Goal: Task Accomplishment & Management: Use online tool/utility

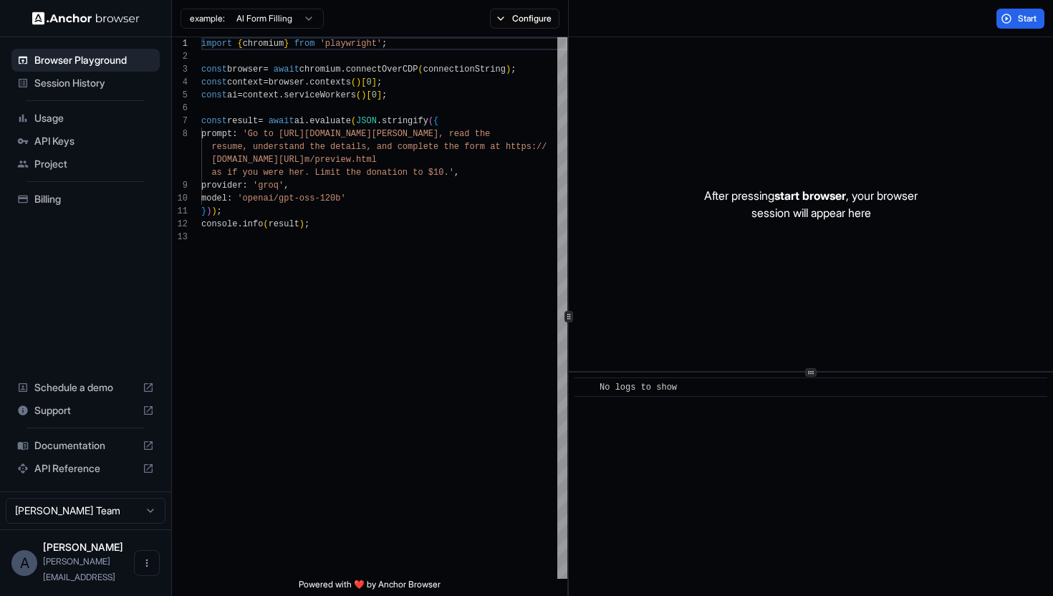
scroll to position [90, 0]
click at [104, 144] on span "API Keys" at bounding box center [94, 141] width 120 height 14
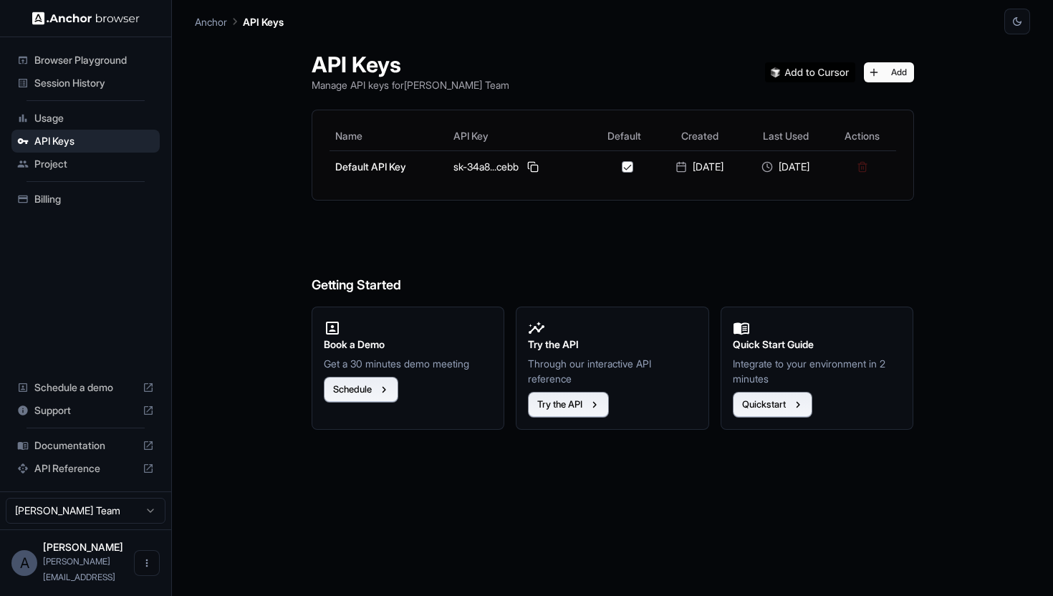
click at [67, 198] on span "Billing" at bounding box center [94, 199] width 120 height 14
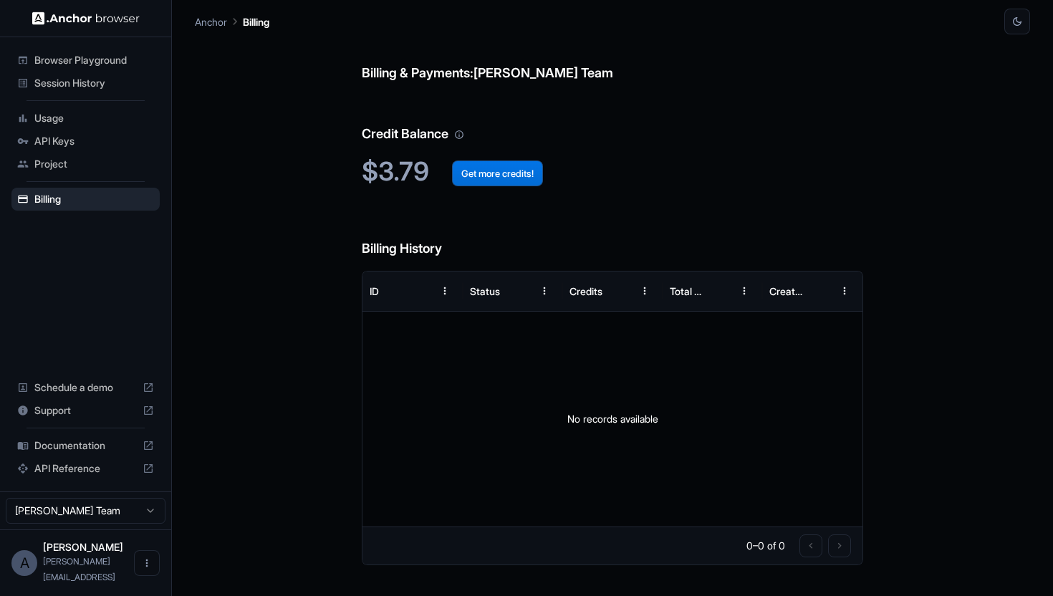
click at [486, 175] on button "Get more credits!" at bounding box center [497, 174] width 91 height 26
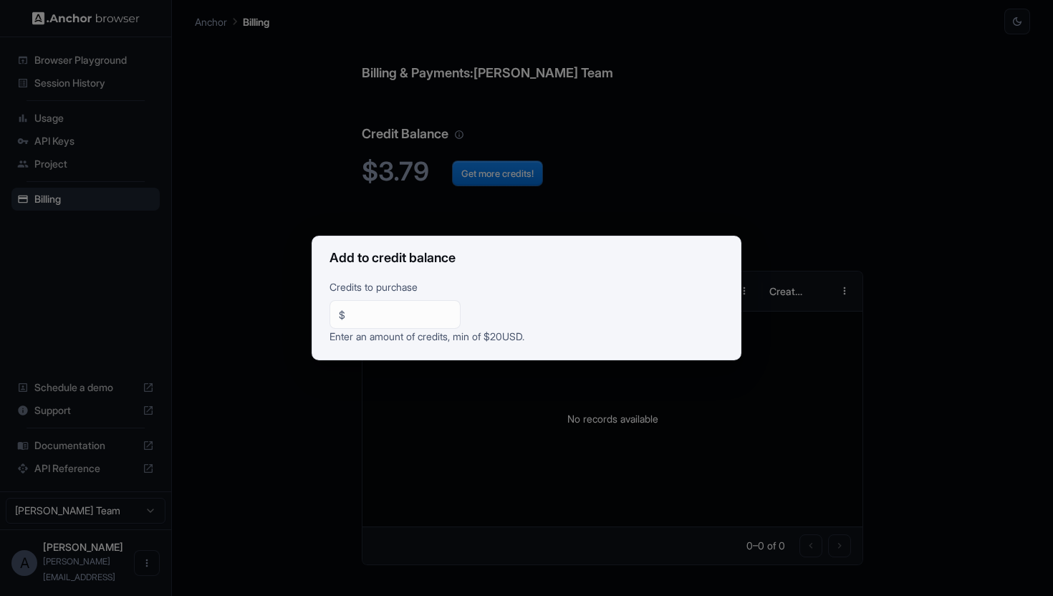
click at [489, 236] on h2 "Add to credit balance" at bounding box center [526, 258] width 429 height 44
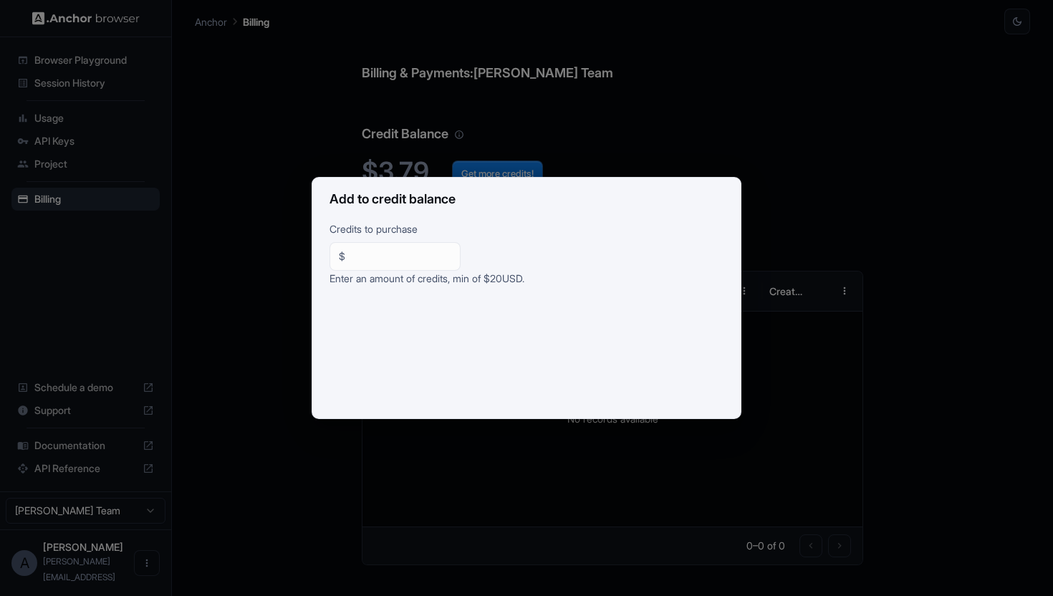
click at [535, 102] on div "Add to credit balance Credits to purchase $ ** ​ Enter an amount of credits, mi…" at bounding box center [526, 298] width 1053 height 596
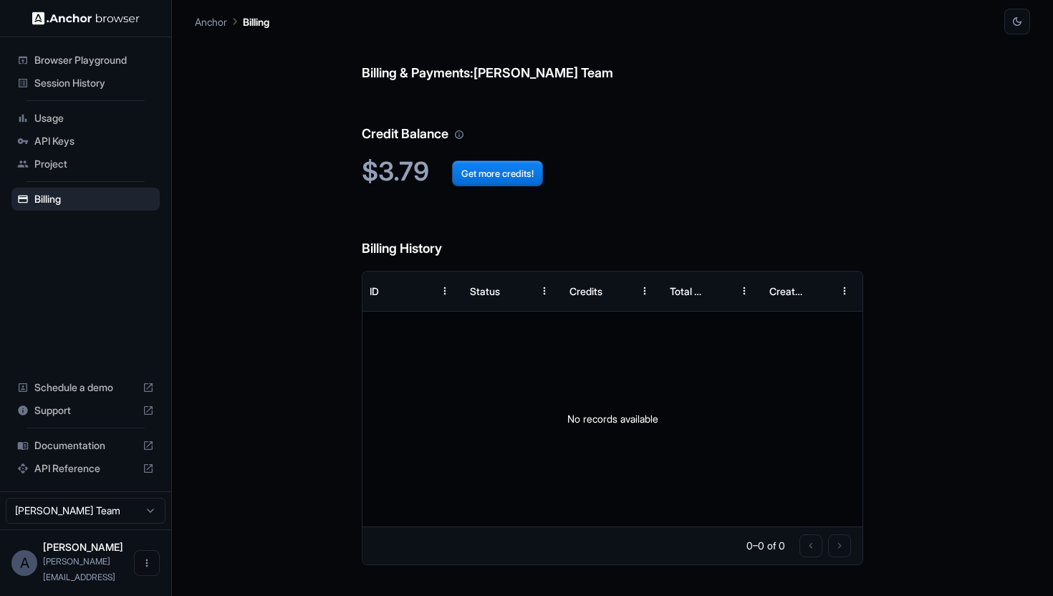
click at [91, 119] on span "Usage" at bounding box center [94, 118] width 120 height 14
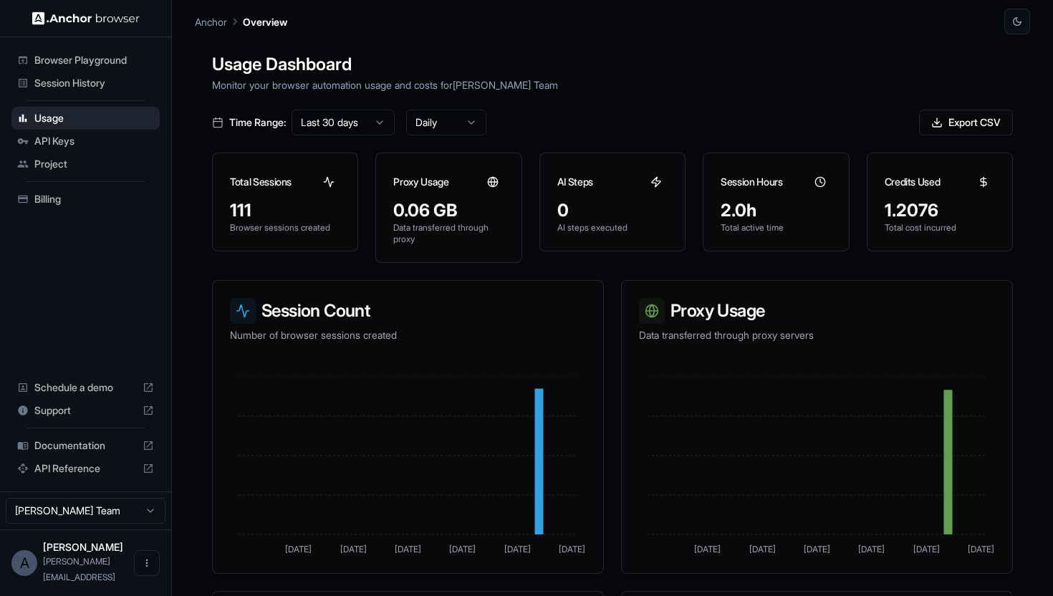
click at [111, 65] on span "Browser Playground" at bounding box center [94, 60] width 120 height 14
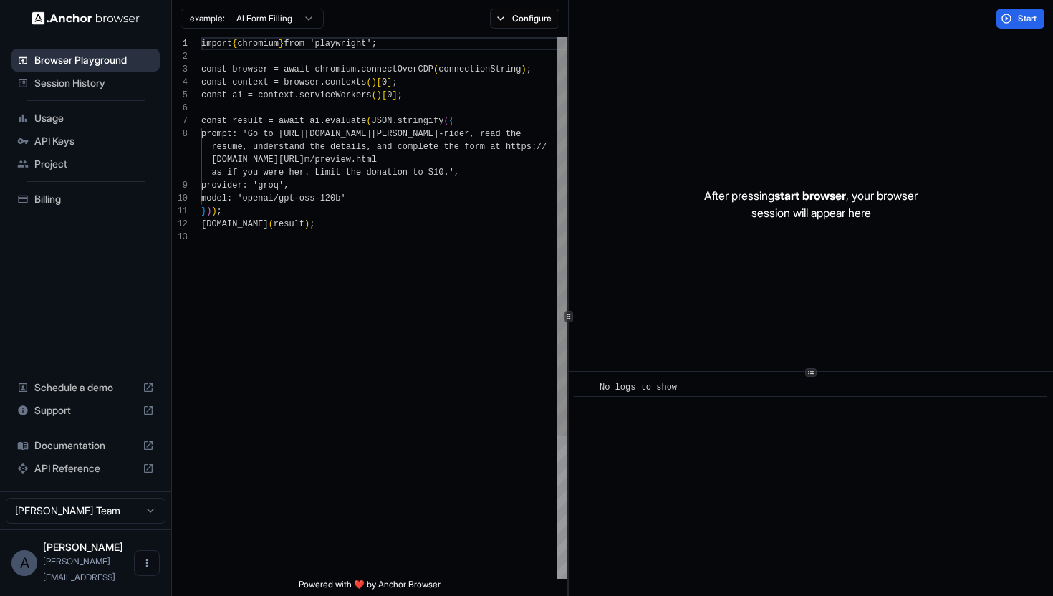
scroll to position [90, 0]
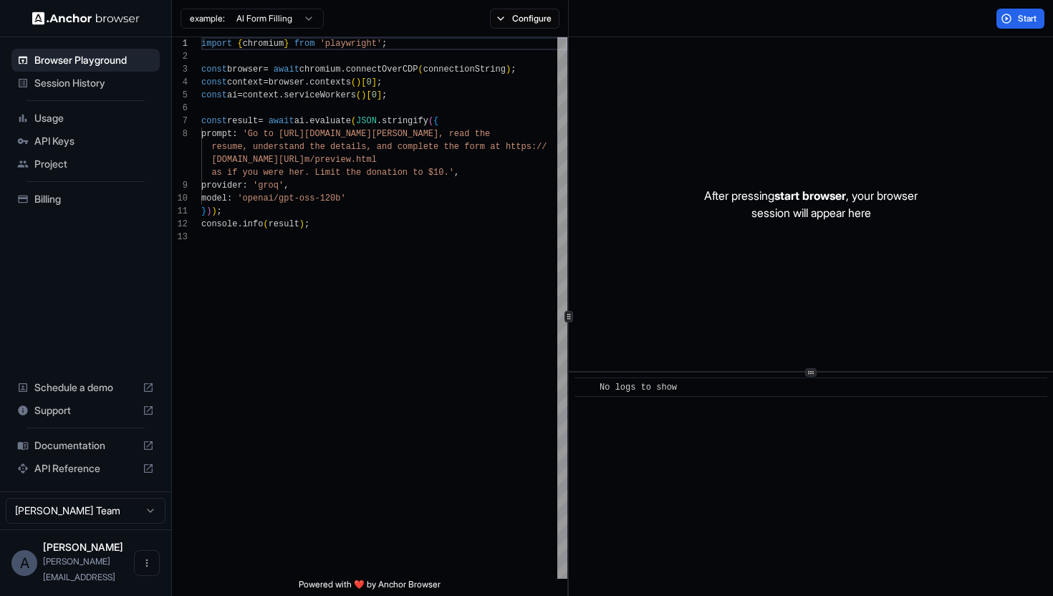
click at [110, 84] on span "Session History" at bounding box center [94, 83] width 120 height 14
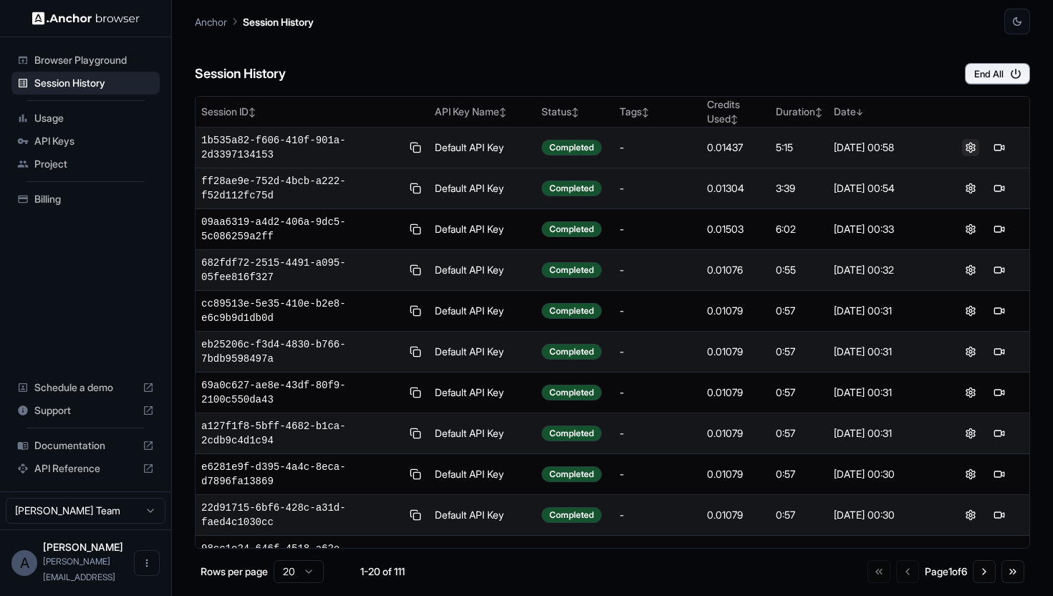
click at [969, 148] on button at bounding box center [970, 147] width 17 height 17
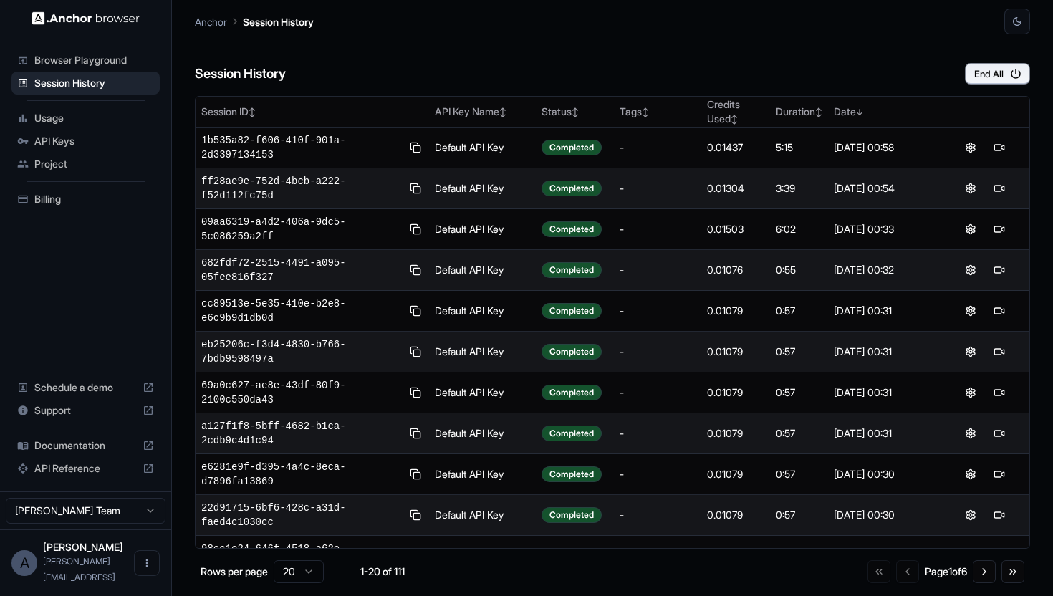
click at [121, 62] on span "Browser Playground" at bounding box center [94, 60] width 120 height 14
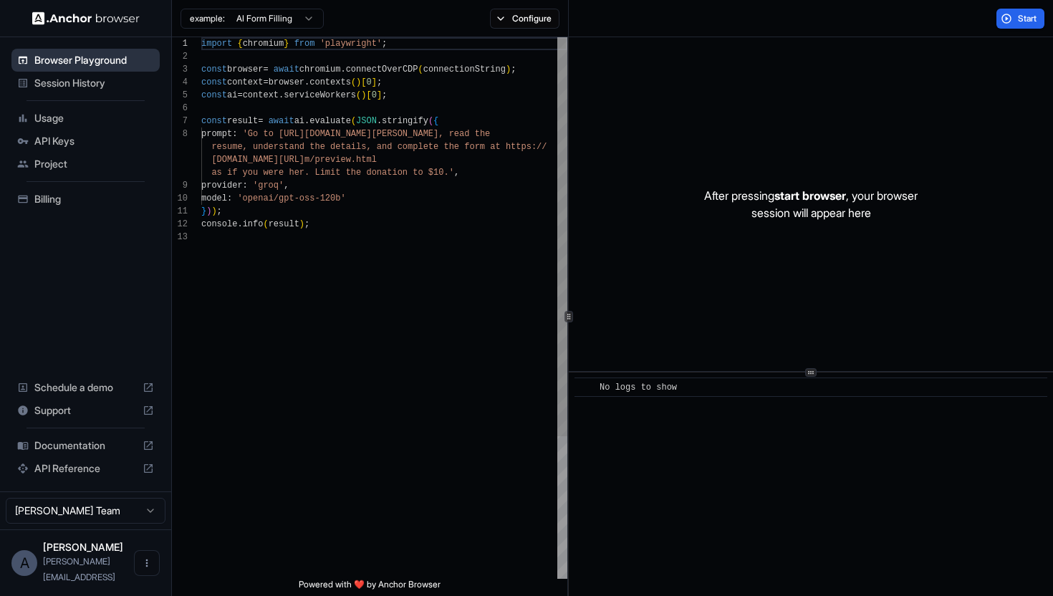
scroll to position [90, 0]
click at [259, 14] on html "Browser Playground Session History Usage API Keys Project Billing Schedule a de…" at bounding box center [526, 298] width 1053 height 596
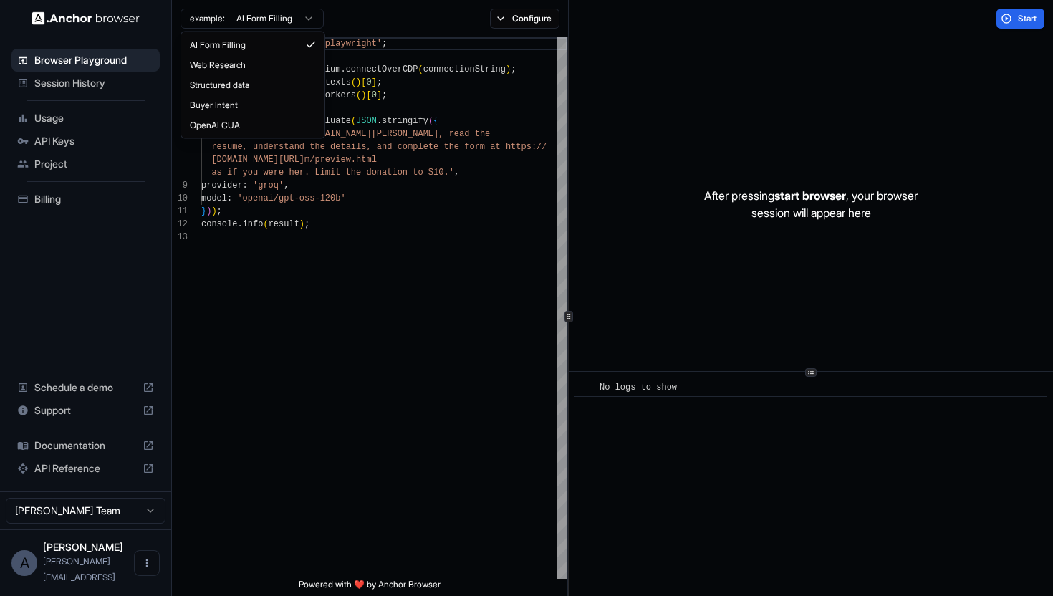
type textarea "**********"
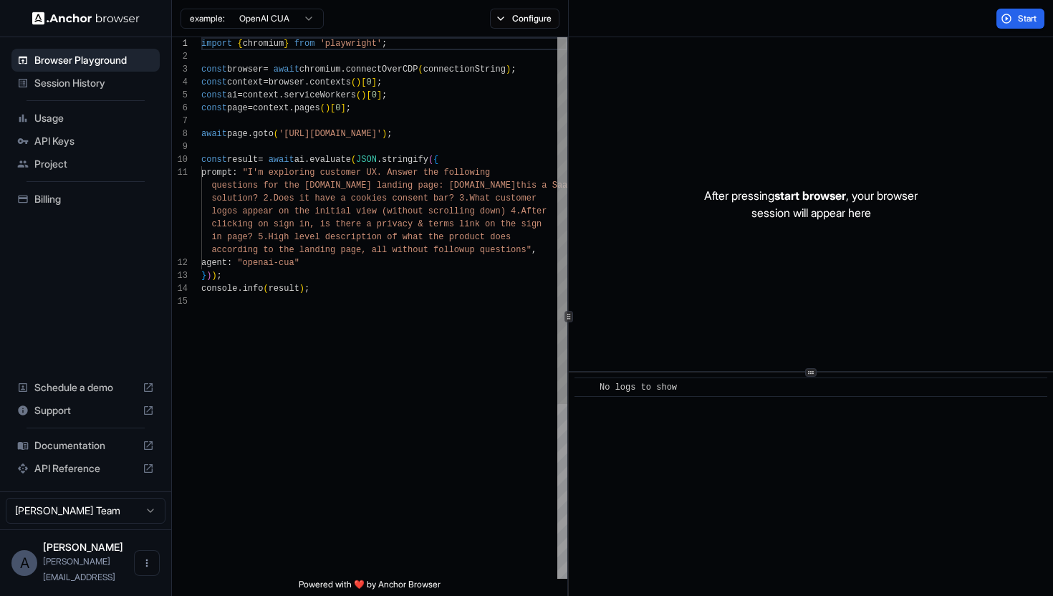
scroll to position [129, 0]
click at [502, 14] on button "Configure" at bounding box center [525, 19] width 70 height 20
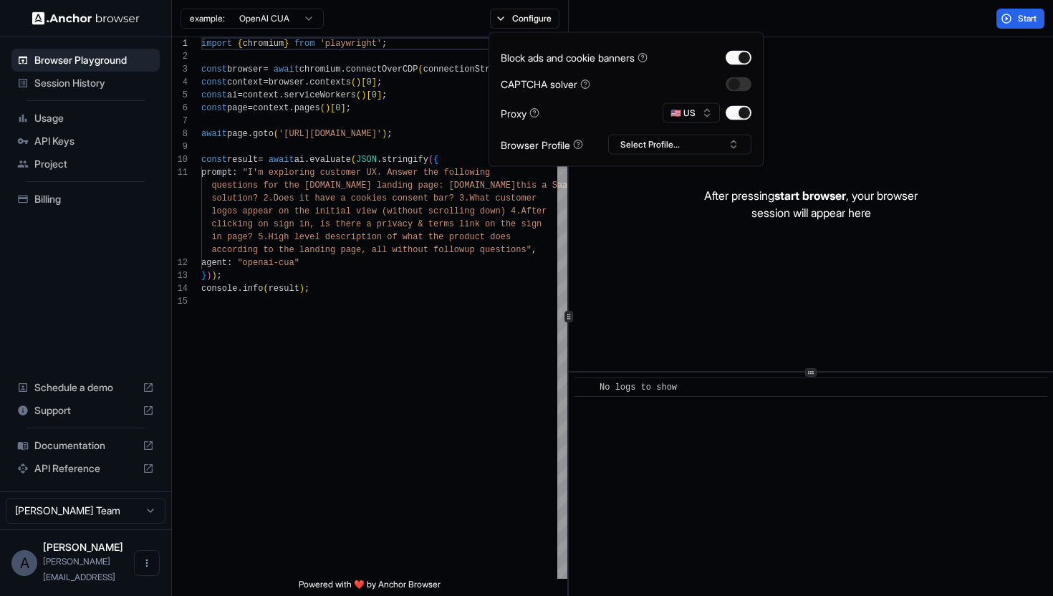
click at [628, 59] on div "Block ads and cookie banners" at bounding box center [574, 57] width 147 height 15
click at [739, 57] on button "button" at bounding box center [739, 57] width 26 height 14
click at [656, 145] on button "Select Profile..." at bounding box center [679, 145] width 143 height 20
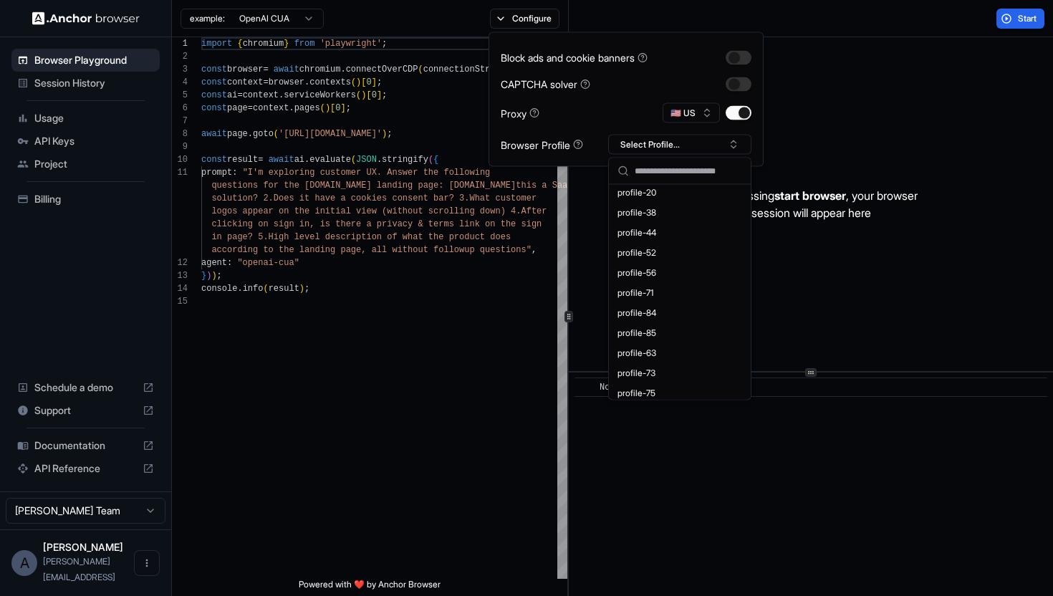
scroll to position [0, 0]
click at [602, 110] on div "Proxy 🇺🇸 US" at bounding box center [626, 113] width 251 height 20
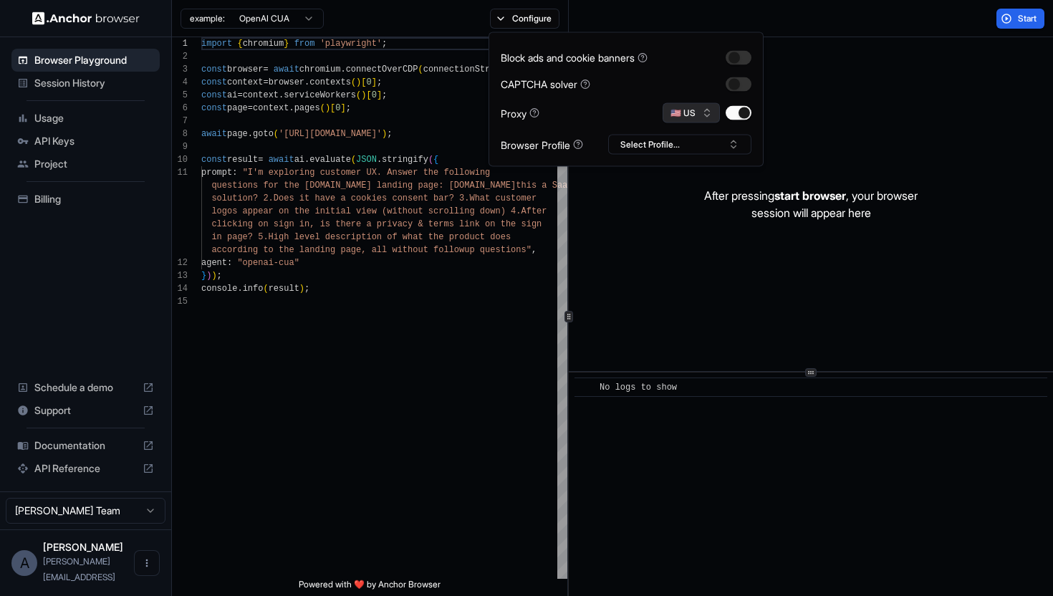
click at [669, 110] on button "🇺🇸 US" at bounding box center [691, 113] width 57 height 20
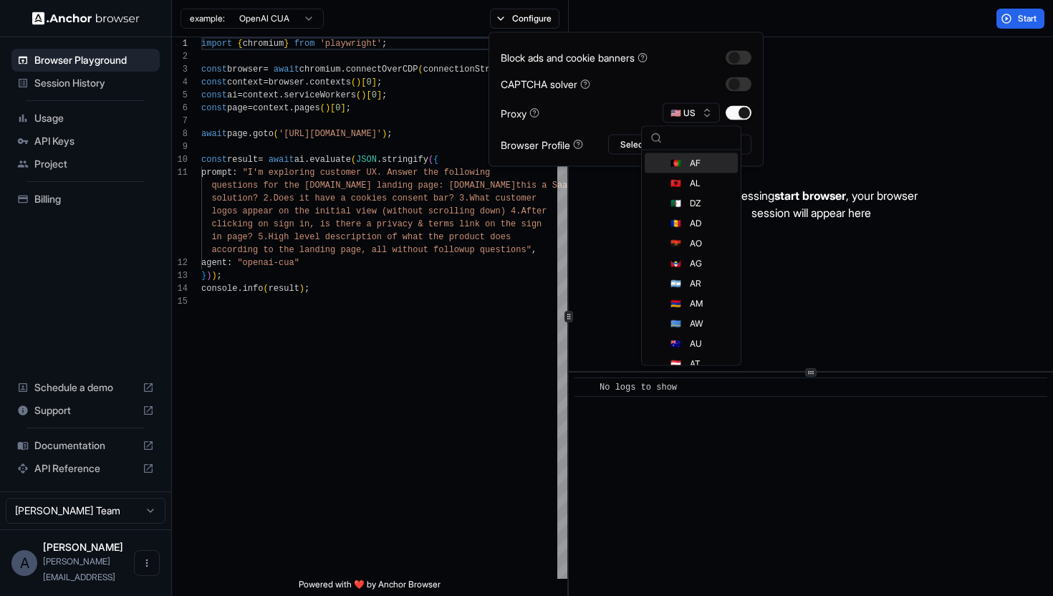
click at [651, 111] on div "Proxy 🇺🇸 US" at bounding box center [626, 113] width 251 height 20
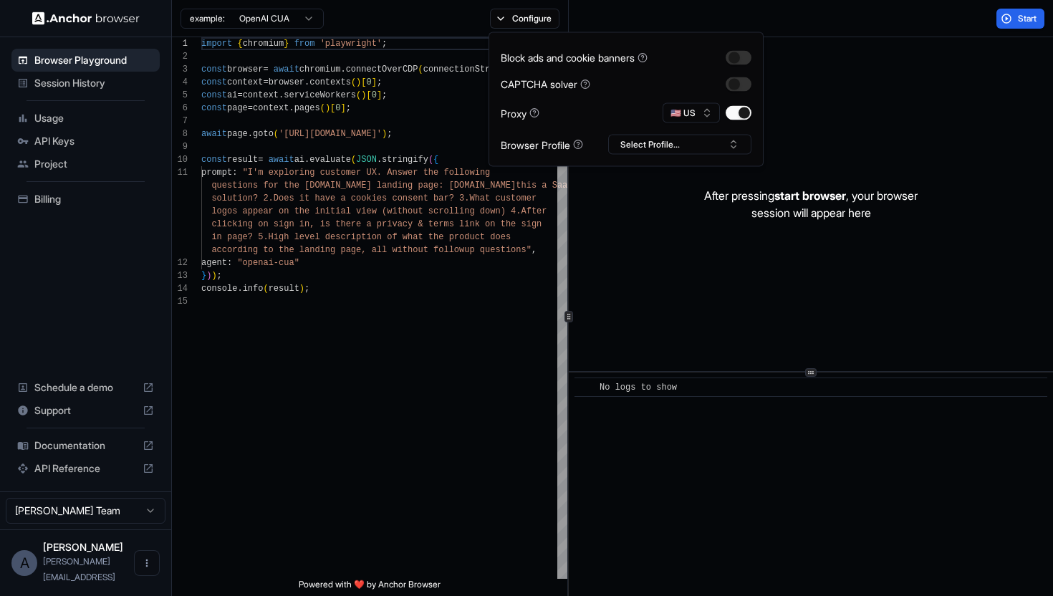
click at [107, 119] on span "Usage" at bounding box center [94, 118] width 120 height 14
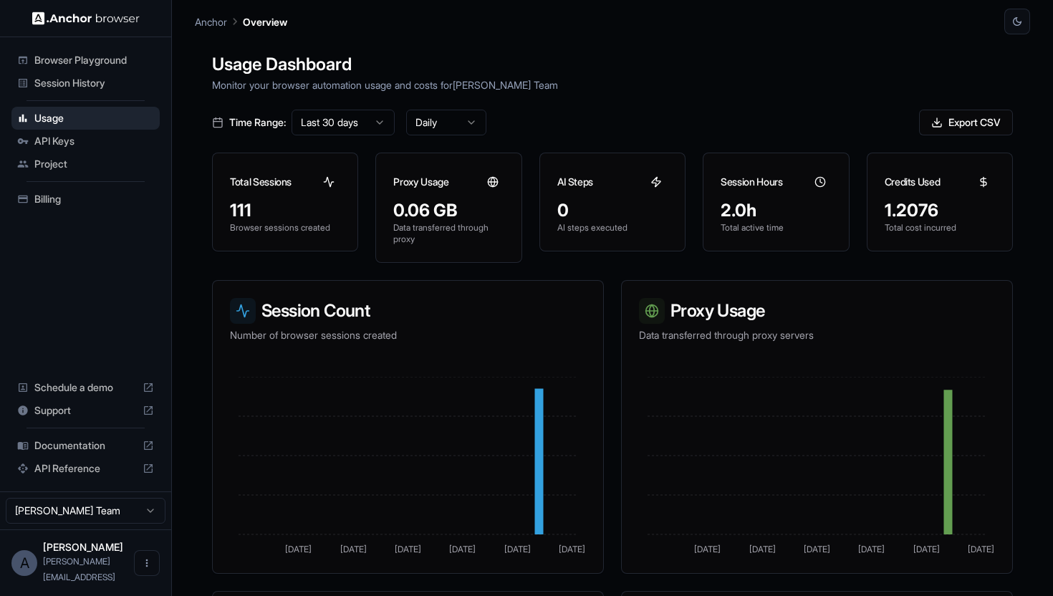
click at [87, 148] on span "API Keys" at bounding box center [94, 141] width 120 height 14
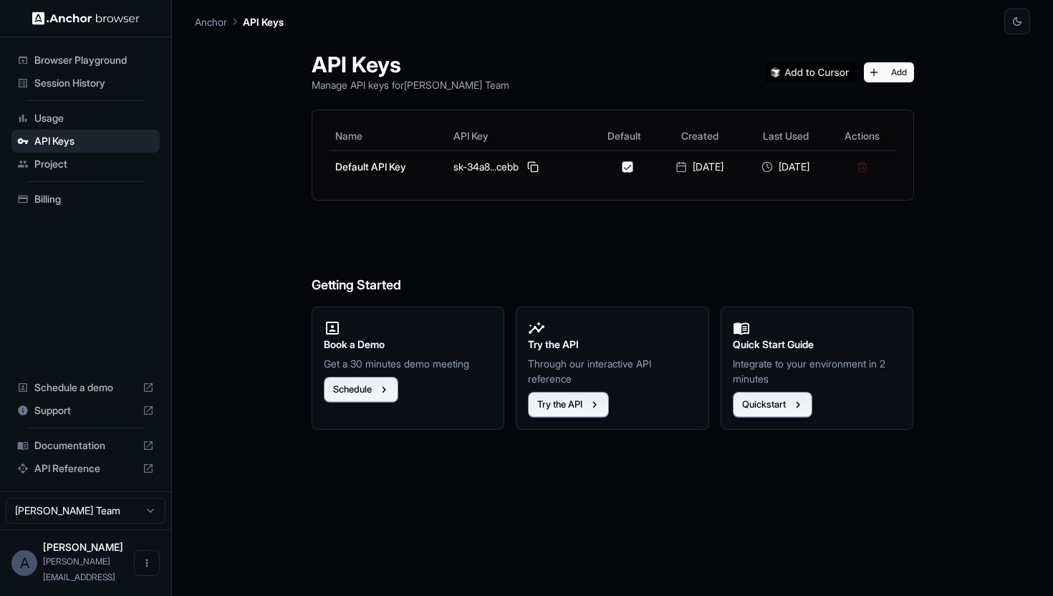
click at [89, 155] on div "Project" at bounding box center [85, 164] width 148 height 23
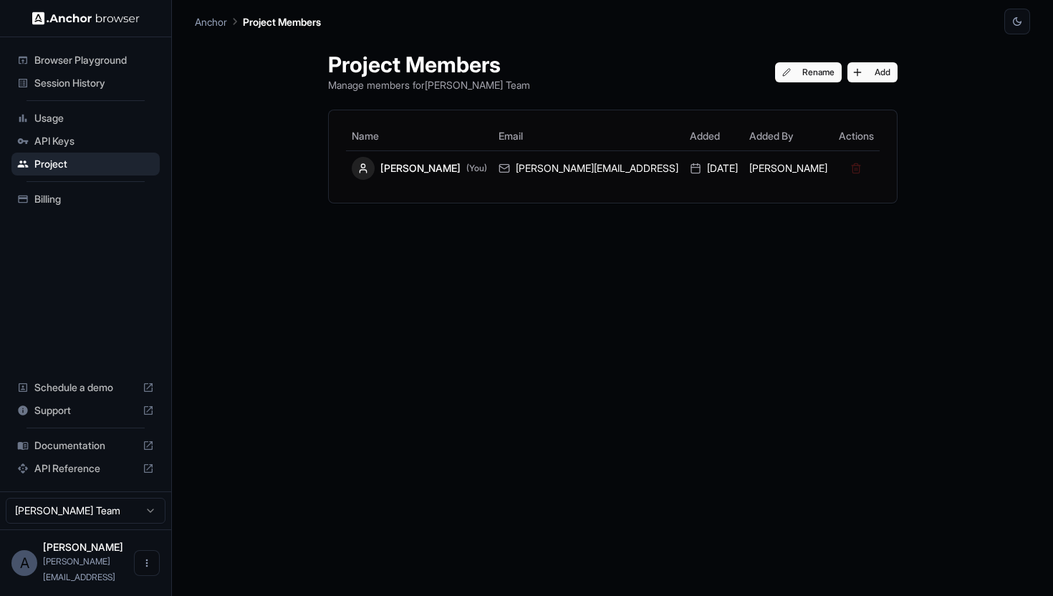
click at [102, 141] on span "API Keys" at bounding box center [94, 141] width 120 height 14
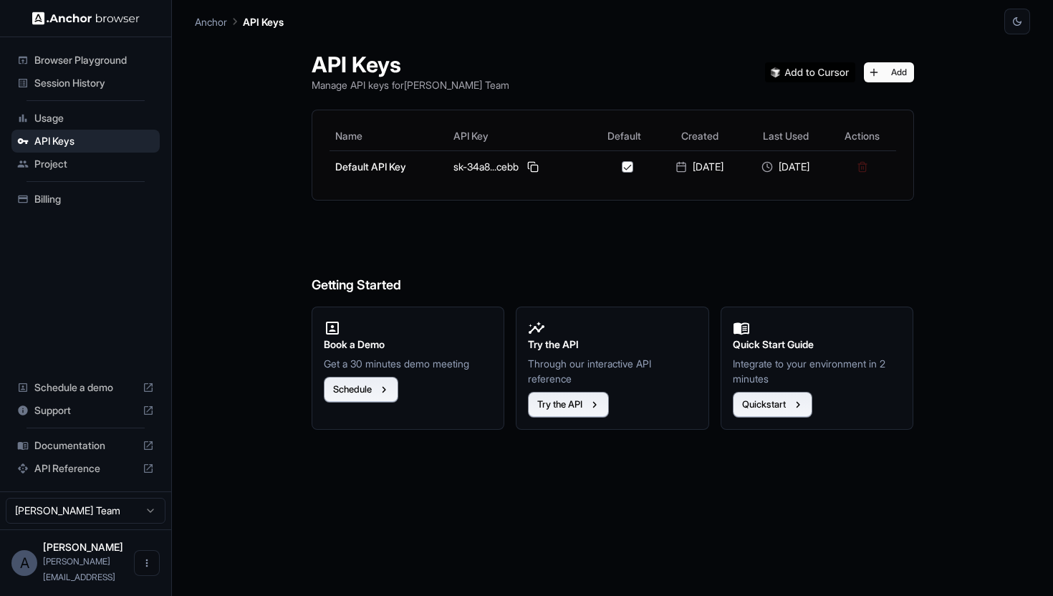
click at [100, 121] on span "Usage" at bounding box center [94, 118] width 120 height 14
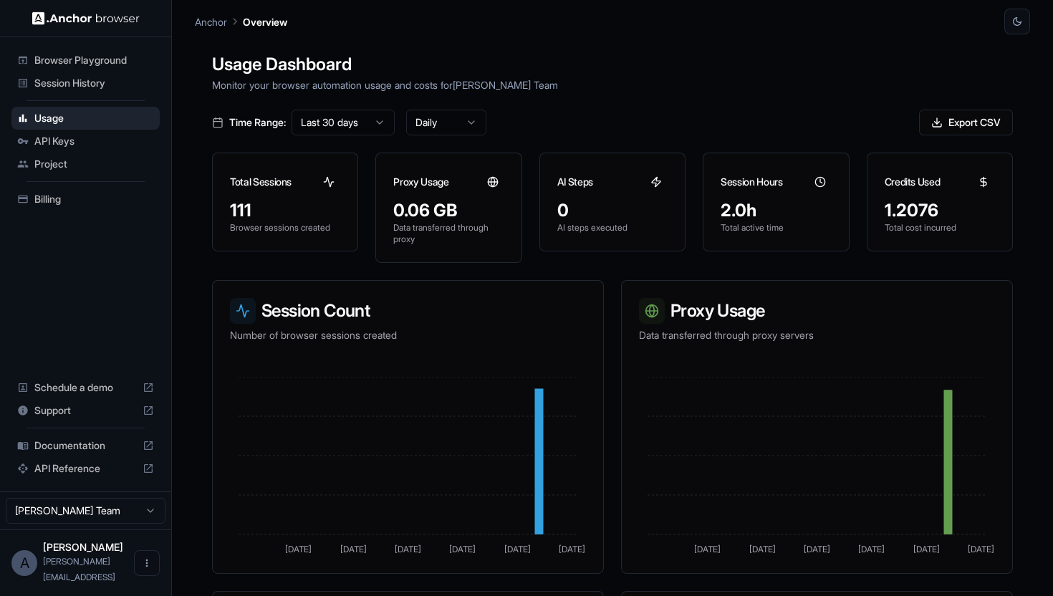
click at [92, 79] on span "Session History" at bounding box center [94, 83] width 120 height 14
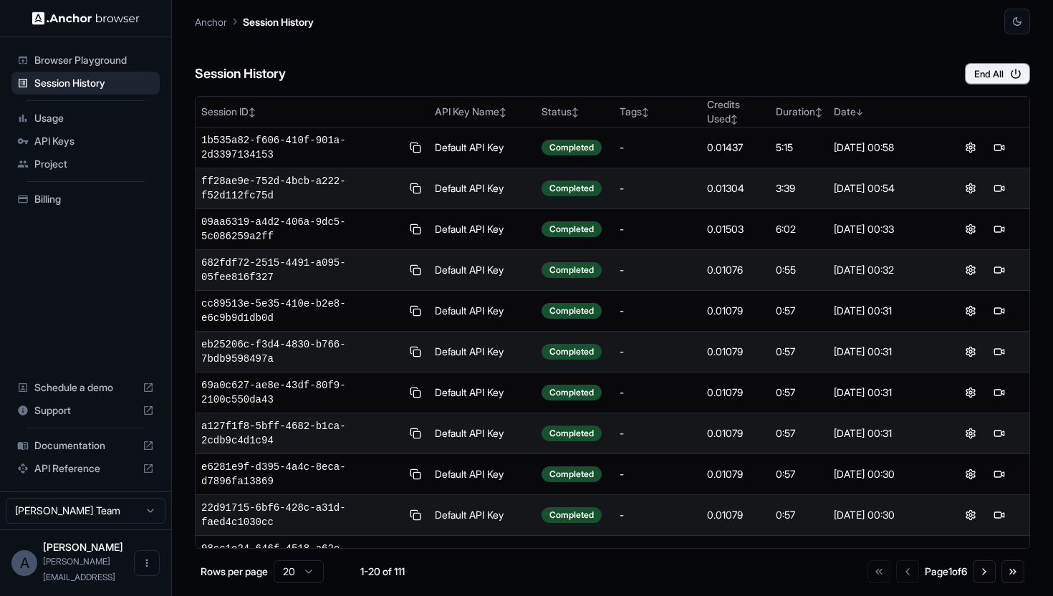
click at [90, 63] on span "Browser Playground" at bounding box center [94, 60] width 120 height 14
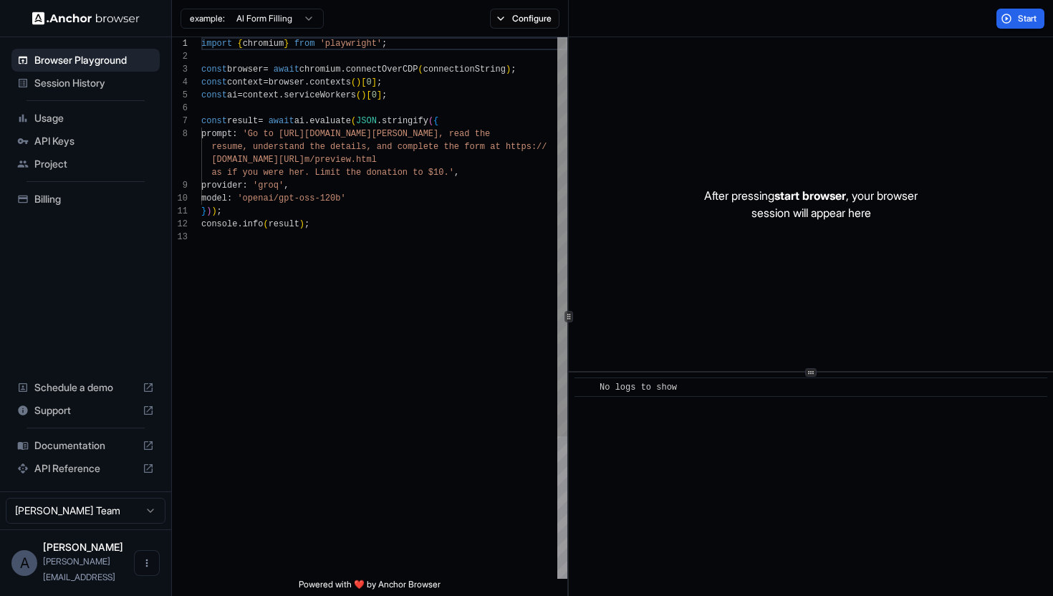
scroll to position [39, 0]
click at [346, 207] on div "import { chromium } from 'playwright' ; const browser = await chromium . connec…" at bounding box center [384, 404] width 366 height 735
click at [287, 18] on html "Browser Playground Session History Usage API Keys Project Billing Schedule a de…" at bounding box center [526, 298] width 1053 height 596
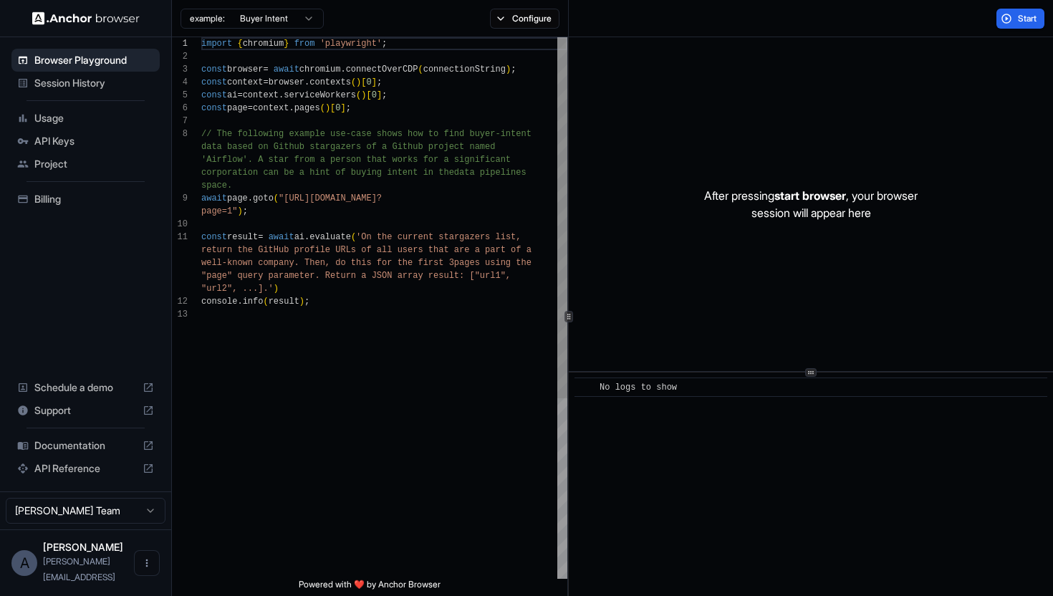
scroll to position [0, 0]
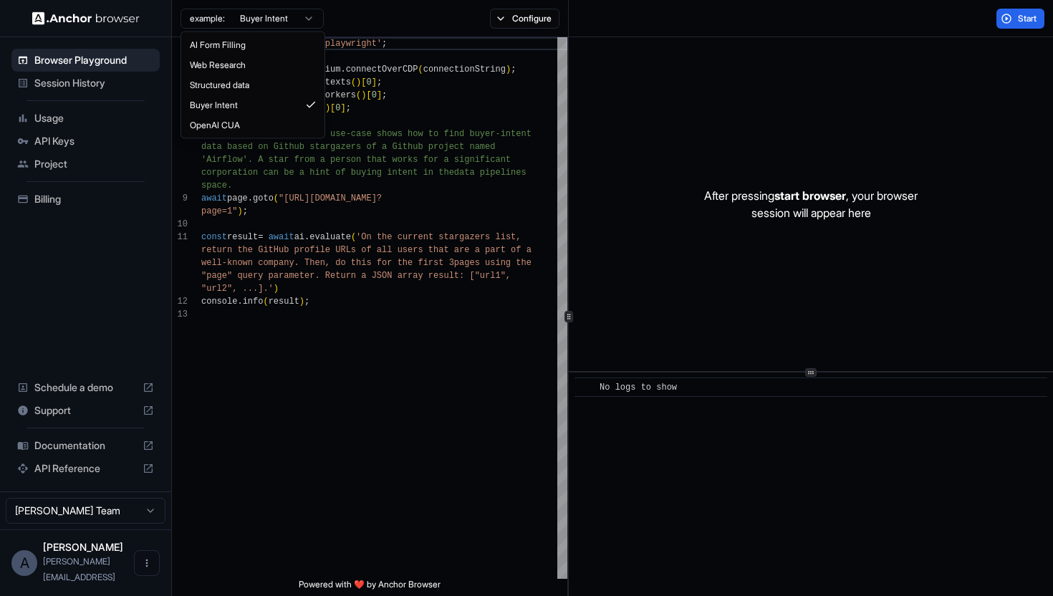
click at [269, 16] on html "Browser Playground Session History Usage API Keys Project Billing Schedule a de…" at bounding box center [526, 298] width 1053 height 596
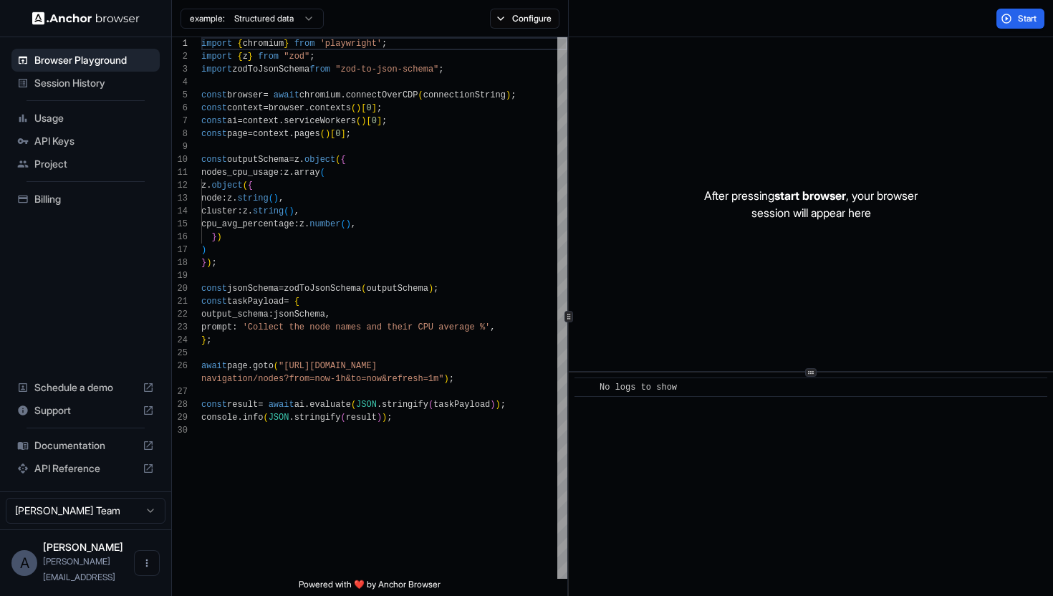
click at [279, 20] on html "Browser Playground Session History Usage API Keys Project Billing Schedule a de…" at bounding box center [526, 298] width 1053 height 596
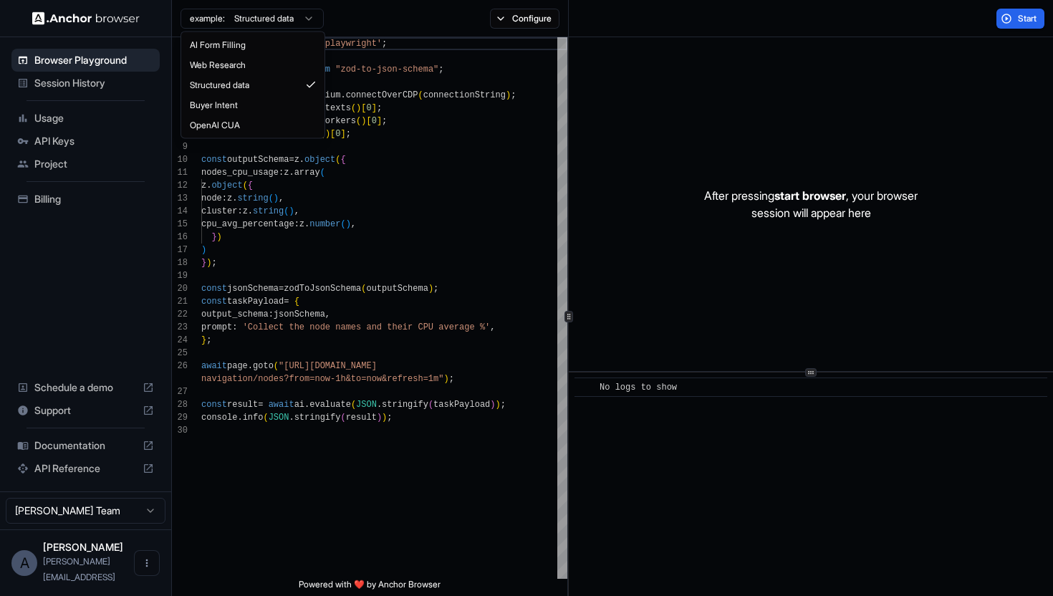
type textarea "**********"
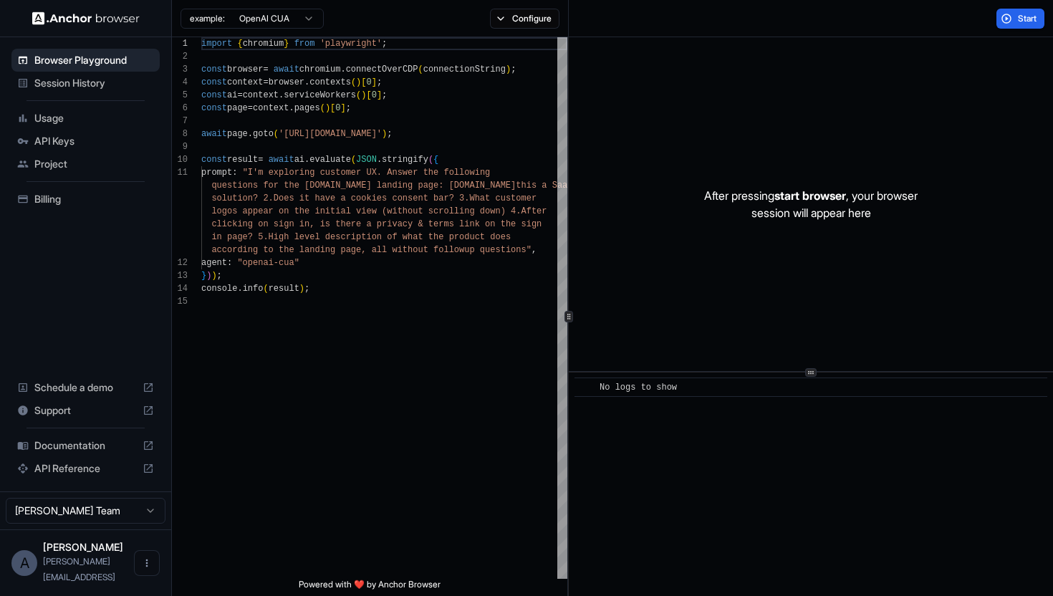
click at [269, 16] on html "Browser Playground Session History Usage API Keys Project Billing Schedule a de…" at bounding box center [526, 298] width 1053 height 596
click at [770, 85] on html "Browser Playground Session History Usage API Keys Project Billing Schedule a de…" at bounding box center [526, 298] width 1053 height 596
click at [100, 476] on span "API Reference" at bounding box center [85, 468] width 102 height 14
click at [98, 453] on span "Documentation" at bounding box center [85, 446] width 102 height 14
